Goal: Task Accomplishment & Management: Manage account settings

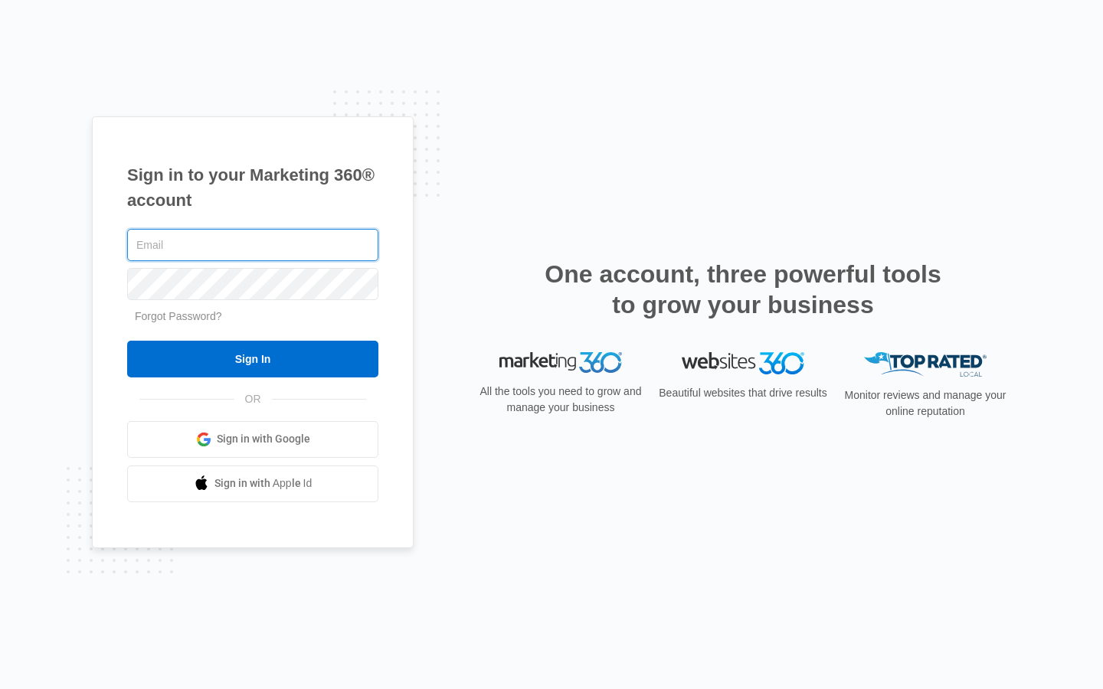
click at [253, 245] on input "text" at bounding box center [252, 245] width 251 height 32
type input "jannie_dicki64"
click at [253, 245] on input "text" at bounding box center [252, 245] width 251 height 32
type input "[EMAIL_ADDRESS][DOMAIN_NAME]"
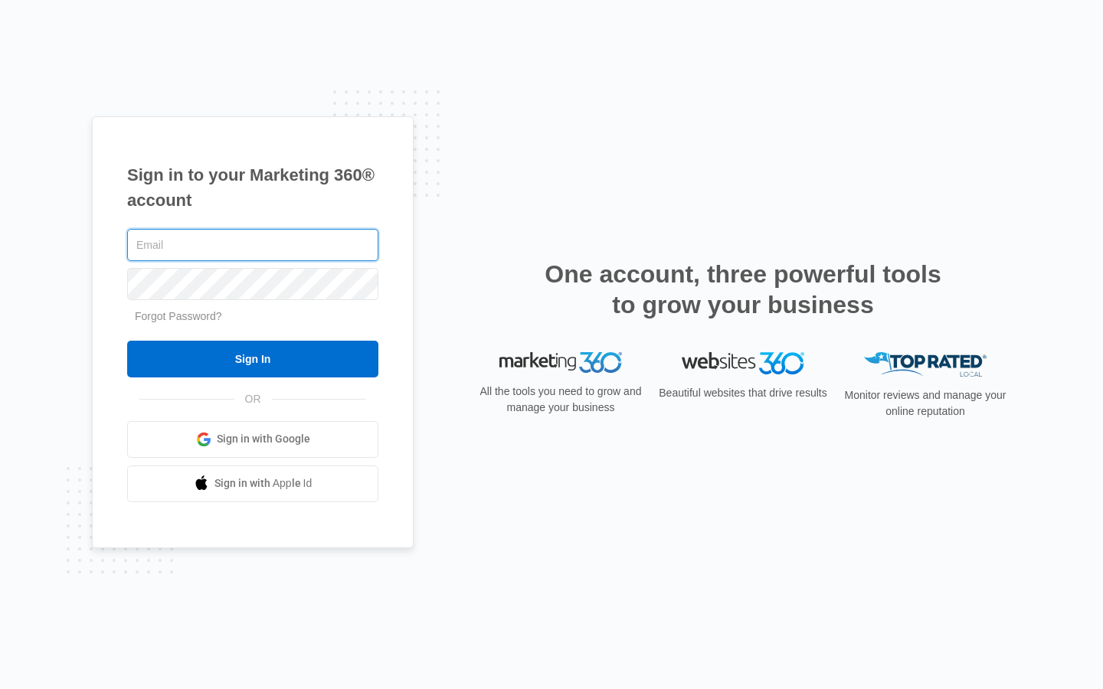
click at [253, 245] on input "text" at bounding box center [252, 245] width 251 height 32
type input "[EMAIL_ADDRESS][DOMAIN_NAME]"
click at [253, 245] on input "text" at bounding box center [252, 245] width 251 height 32
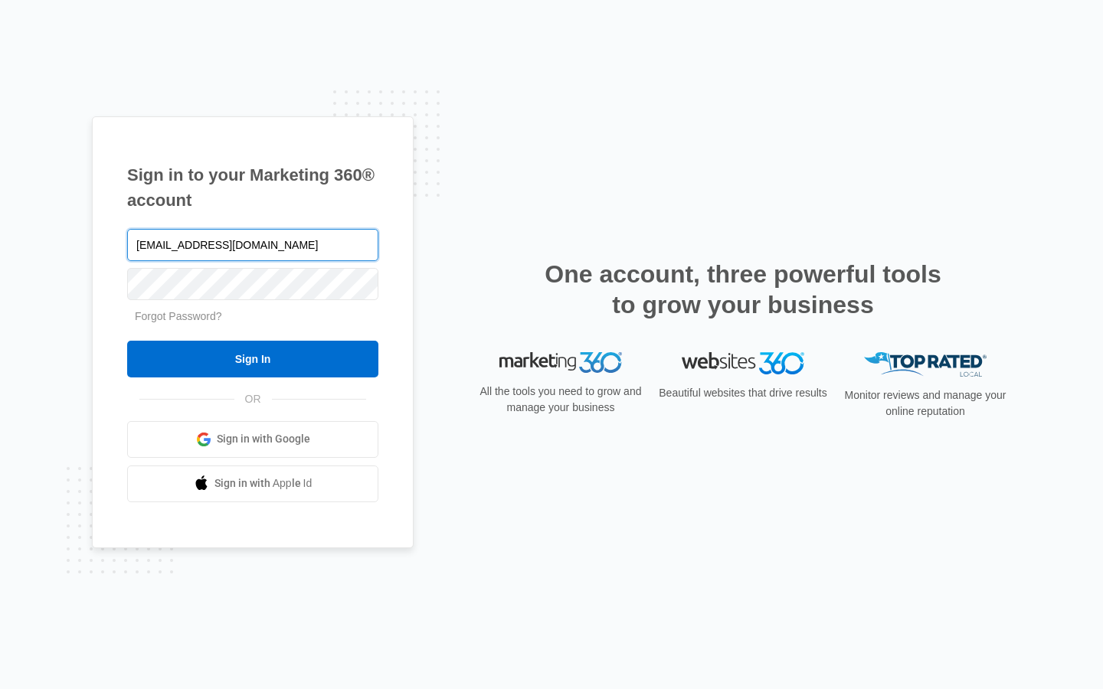
type input "brandonfarmer75@outlook.com"
click at [253, 245] on input "text" at bounding box center [252, 245] width 251 height 32
type input "[EMAIL_ADDRESS][DOMAIN_NAME]"
click at [253, 245] on input "text" at bounding box center [252, 245] width 251 height 32
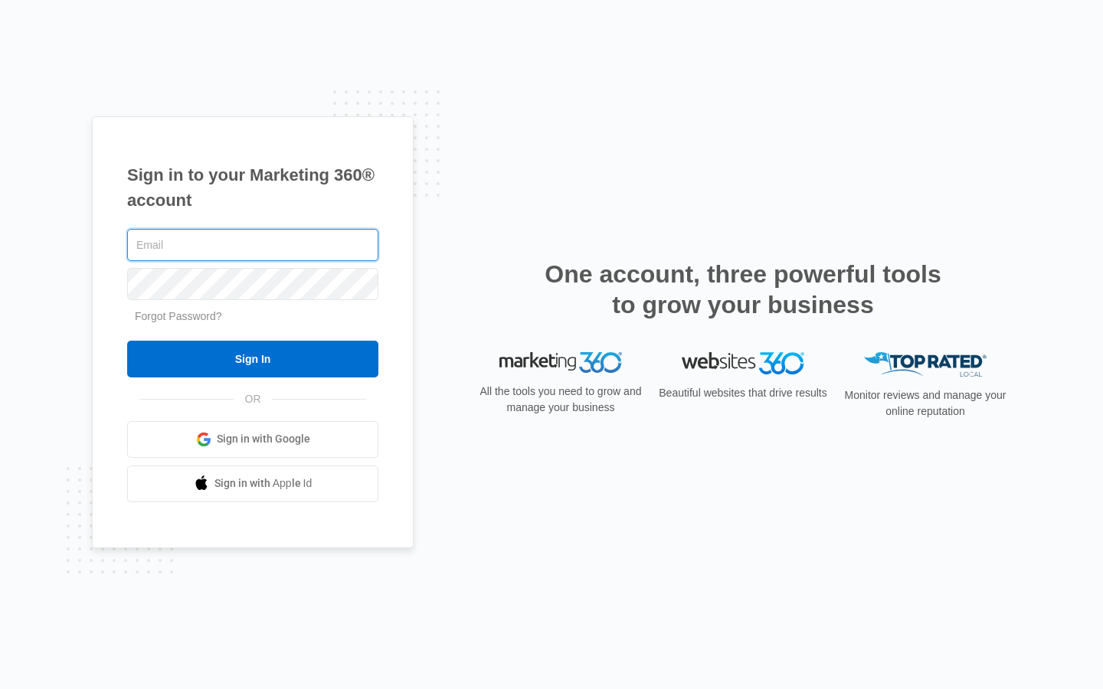
click at [253, 245] on input "text" at bounding box center [252, 245] width 251 height 32
type input "Internal"
click at [253, 245] on input "text" at bounding box center [252, 245] width 251 height 32
type input "guiseppe_wisoky82@mdhmx.com"
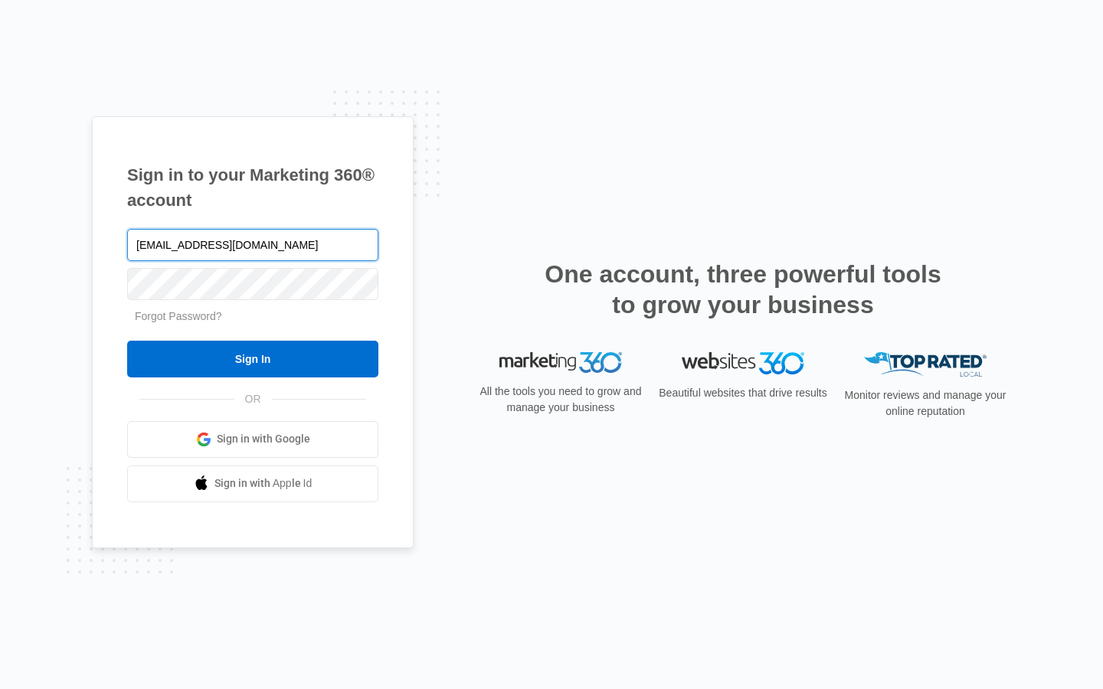
click at [127, 341] on input "Sign In" at bounding box center [252, 359] width 251 height 37
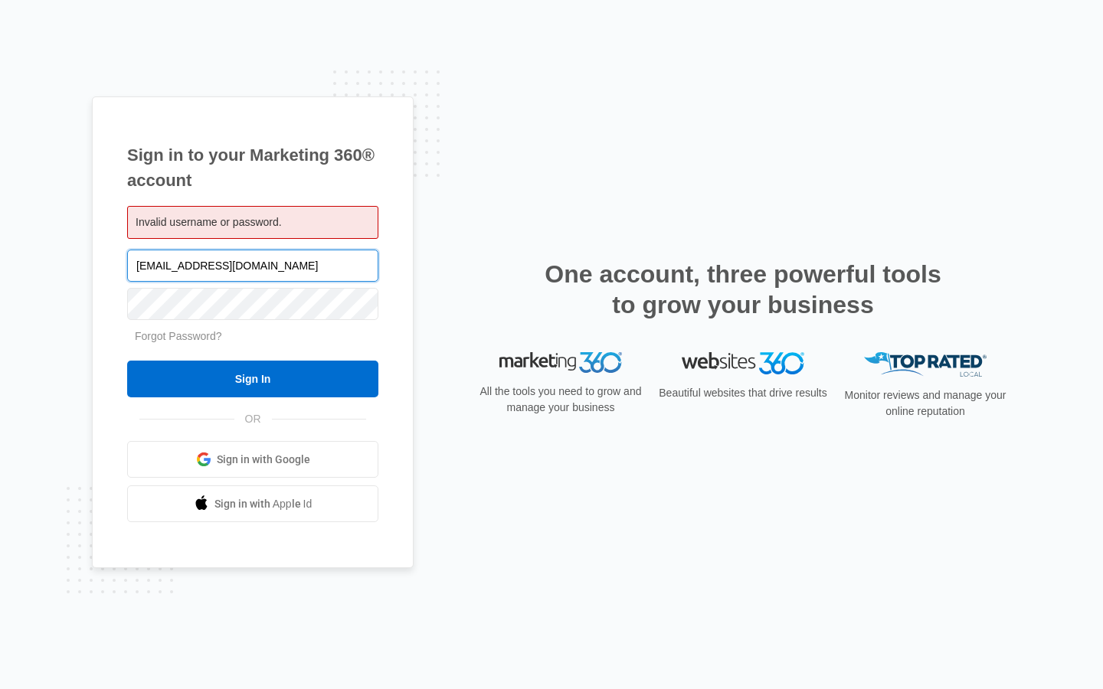
click at [253, 265] on input "[EMAIL_ADDRESS][DOMAIN_NAME]" at bounding box center [252, 266] width 251 height 32
type input "hmx.com"
type input "brandonfarmer75@outlook.com"
click at [127, 361] on input "Sign In" at bounding box center [252, 379] width 251 height 37
click at [253, 265] on input "brandonfarmer75@outlook.com" at bounding box center [252, 266] width 251 height 32
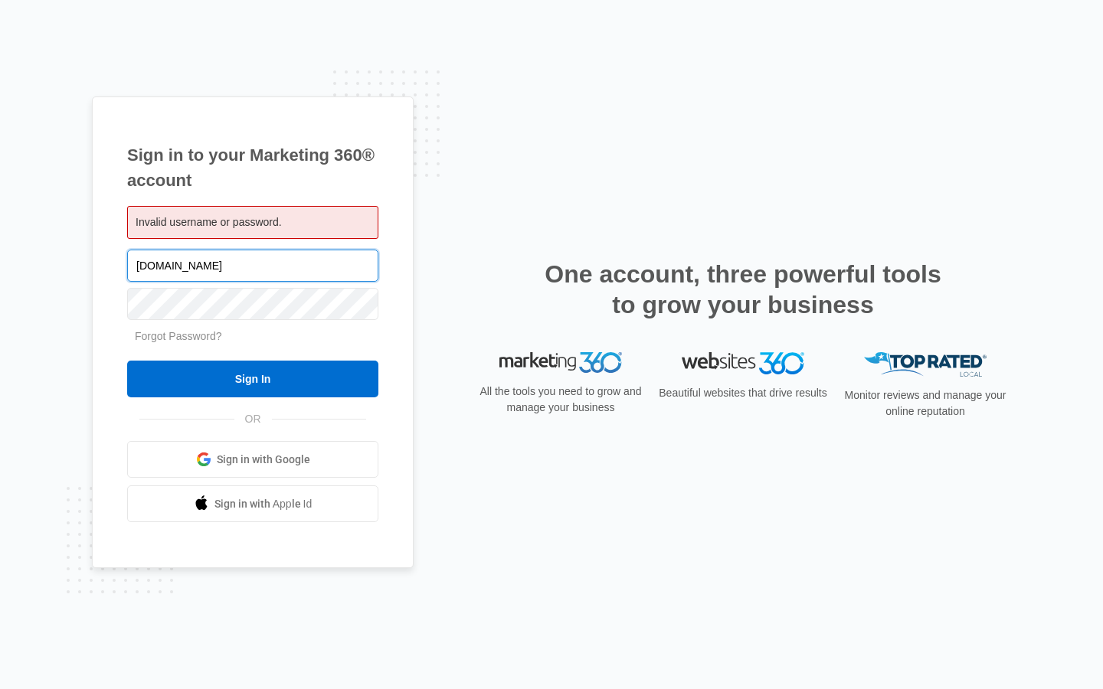
type input "ok.com"
type input "gordonb95@yahoo.com"
click at [127, 361] on input "Sign In" at bounding box center [252, 379] width 251 height 37
click at [253, 265] on input "gordonb95@yahoo.com" at bounding box center [252, 266] width 251 height 32
type input "g"
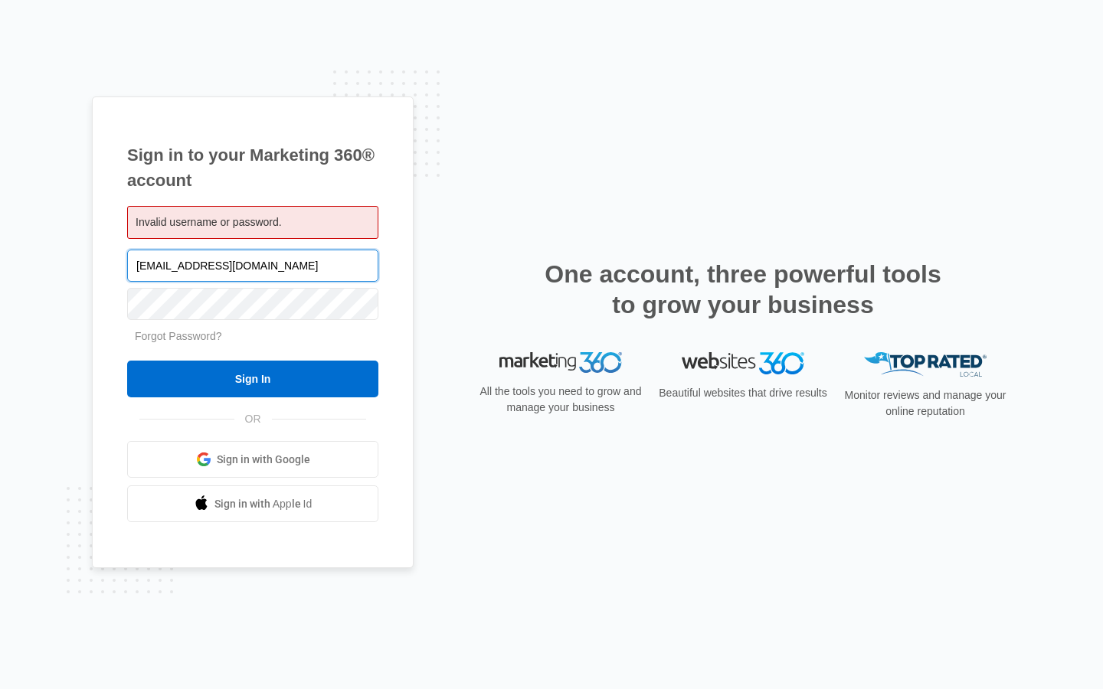
type input "[EMAIL_ADDRESS][DOMAIN_NAME]"
click at [127, 361] on input "Sign In" at bounding box center [252, 379] width 251 height 37
click at [253, 379] on input "Sign In" at bounding box center [252, 379] width 251 height 37
click at [253, 265] on input "[EMAIL_ADDRESS][DOMAIN_NAME]" at bounding box center [252, 266] width 251 height 32
type input "hmx.com"
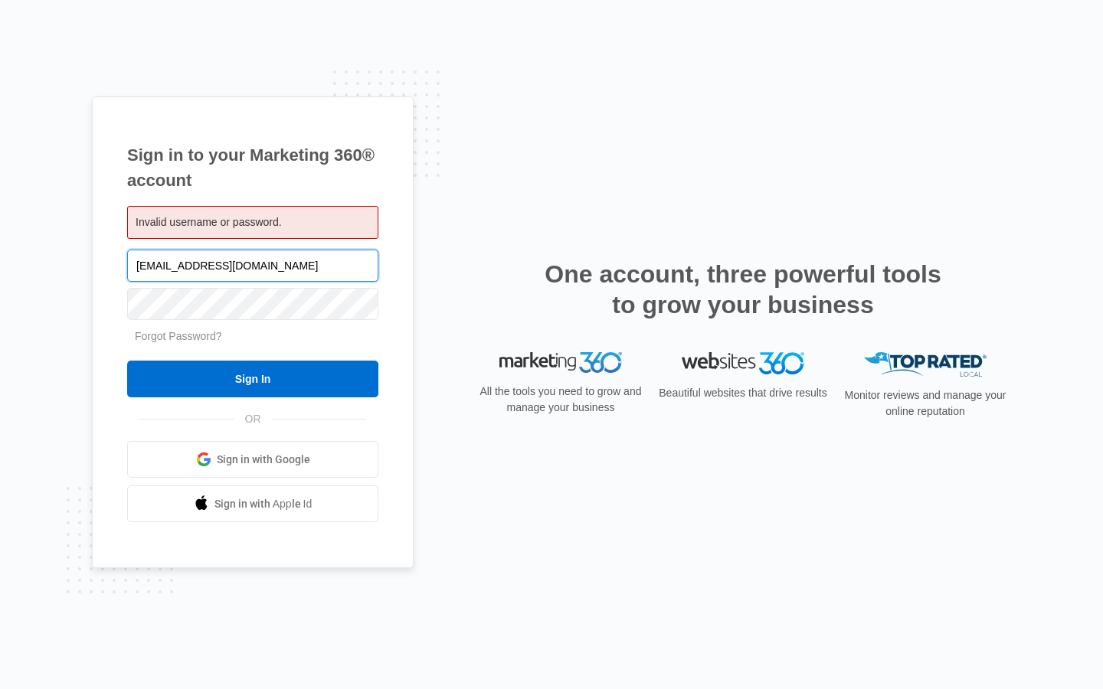
type input "[EMAIL_ADDRESS][DOMAIN_NAME]"
